Goal: Obtain resource: Download file/media

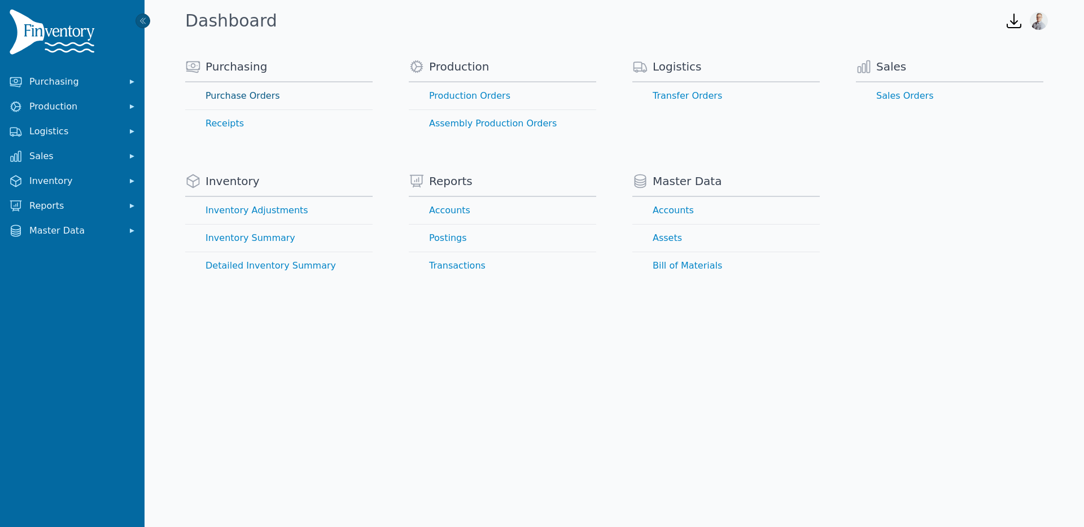
click at [239, 97] on link "Purchase Orders" at bounding box center [278, 95] width 187 height 27
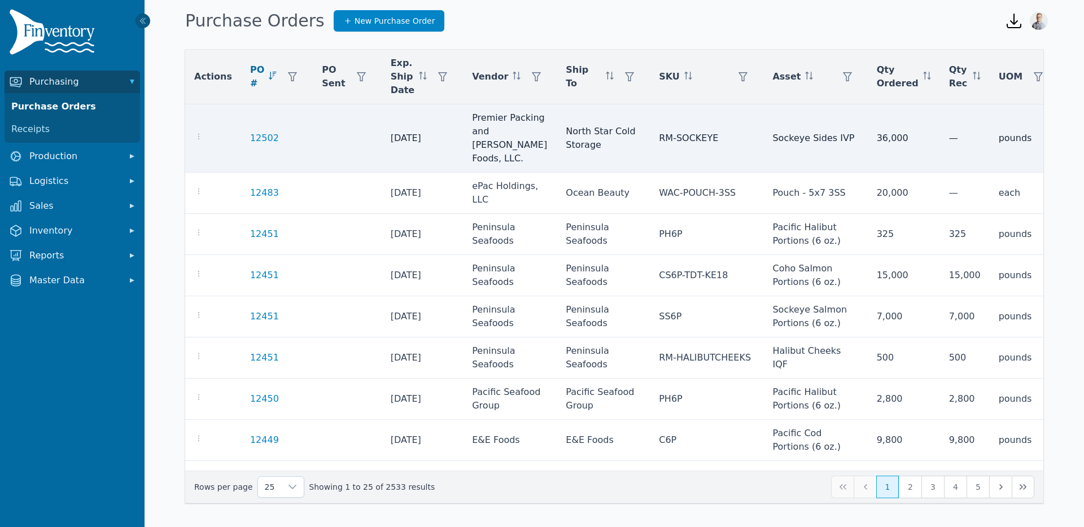
scroll to position [0, 3]
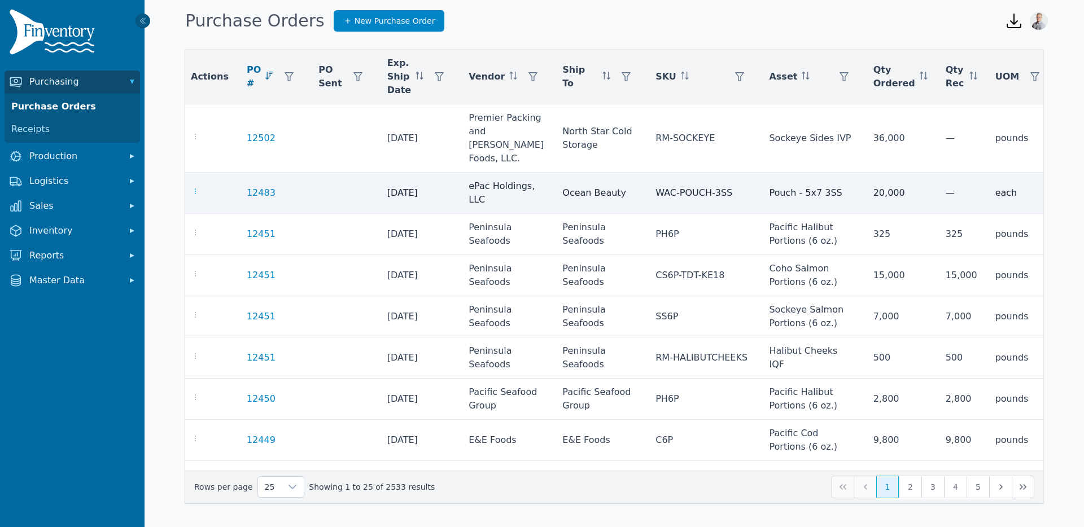
click at [194, 187] on icon "button" at bounding box center [195, 191] width 9 height 9
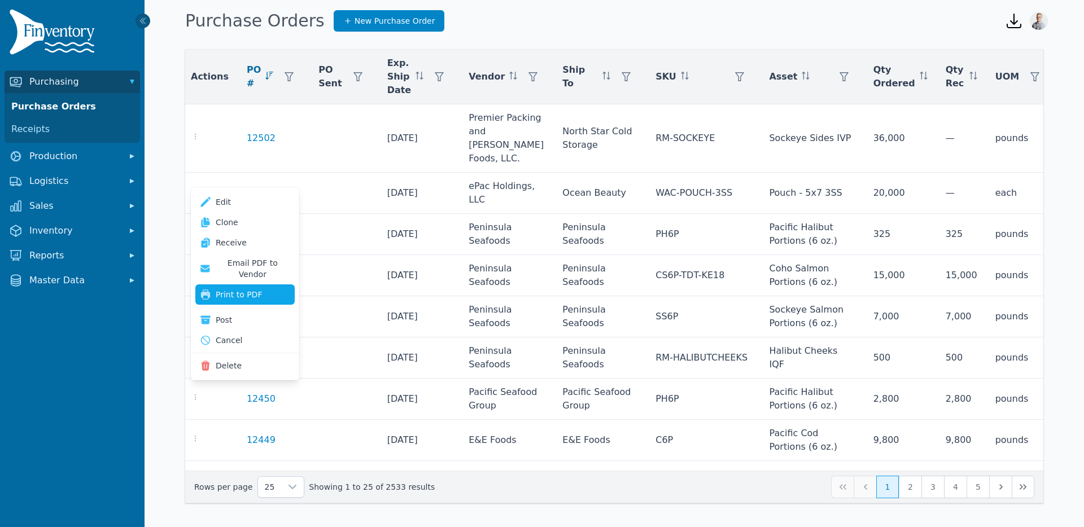
click at [214, 286] on button "Print to PDF" at bounding box center [244, 295] width 99 height 20
